Goal: Transaction & Acquisition: Subscribe to service/newsletter

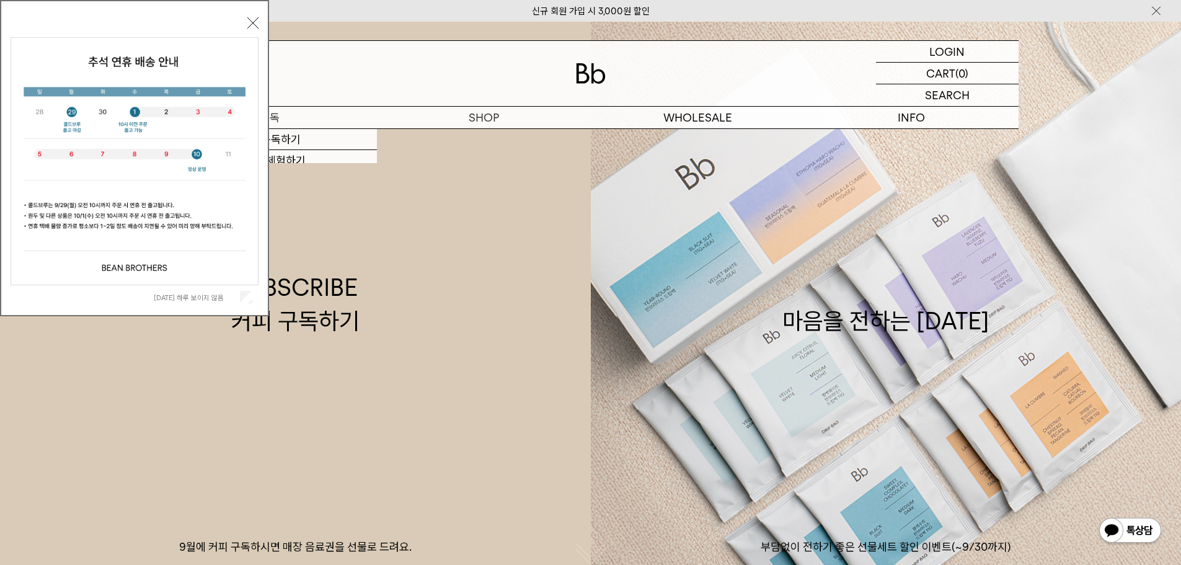
click at [293, 120] on p "구독" at bounding box center [270, 118] width 214 height 22
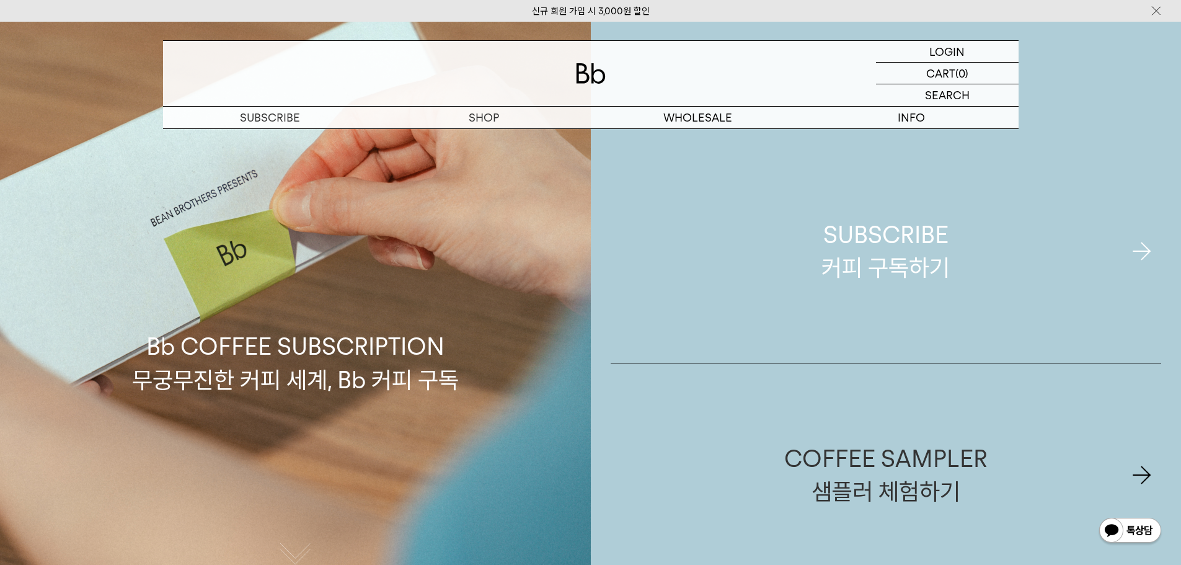
click at [753, 239] on link "SUBSCRIBE 커피 구독하기" at bounding box center [886, 251] width 551 height 223
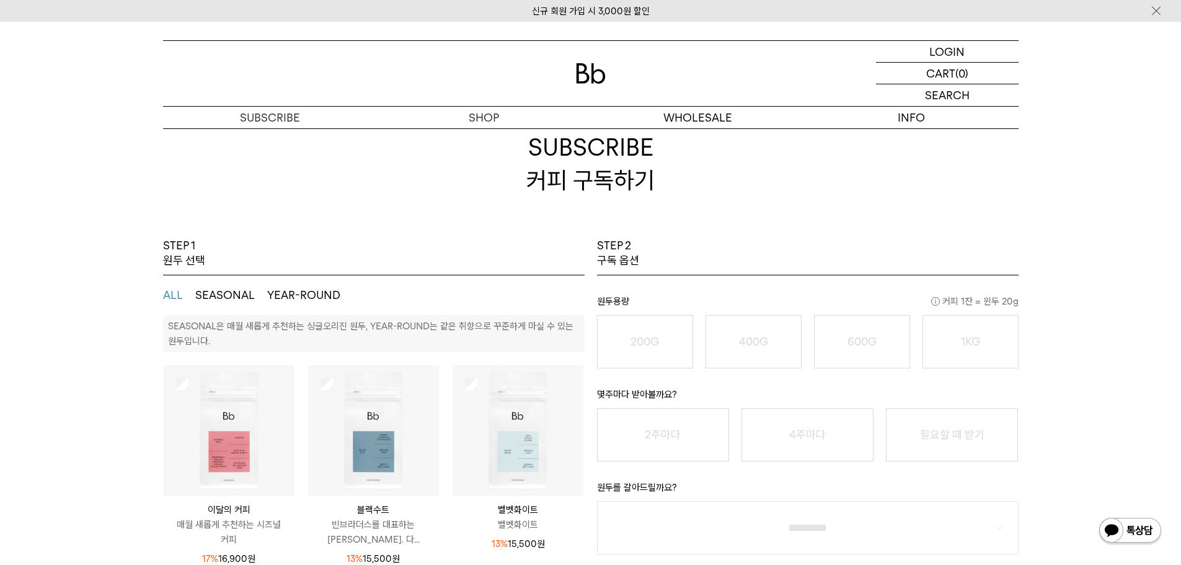
scroll to position [186, 0]
